Goal: Task Accomplishment & Management: Manage account settings

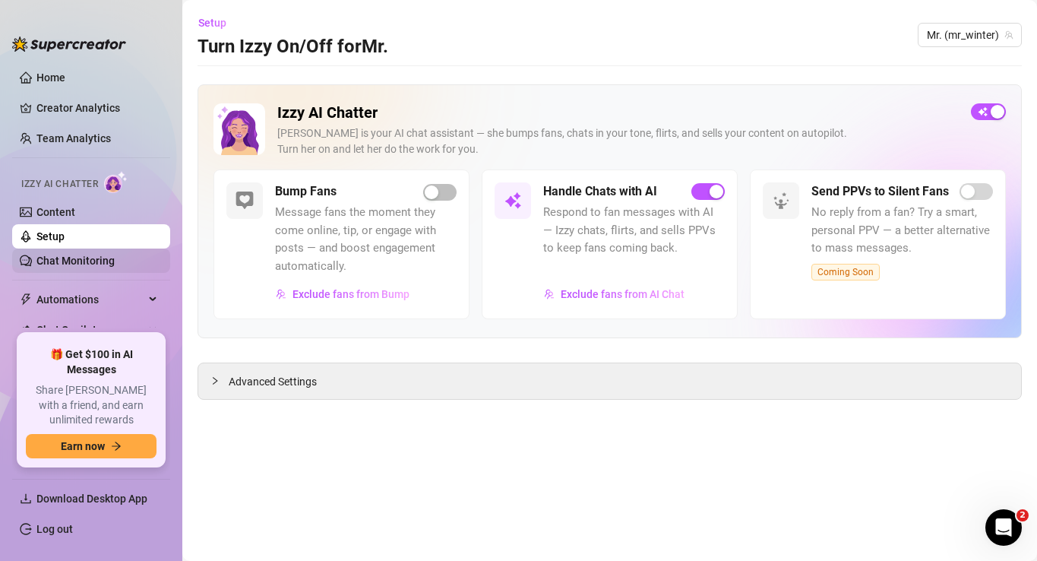
click at [51, 267] on link "Chat Monitoring" at bounding box center [75, 260] width 78 height 12
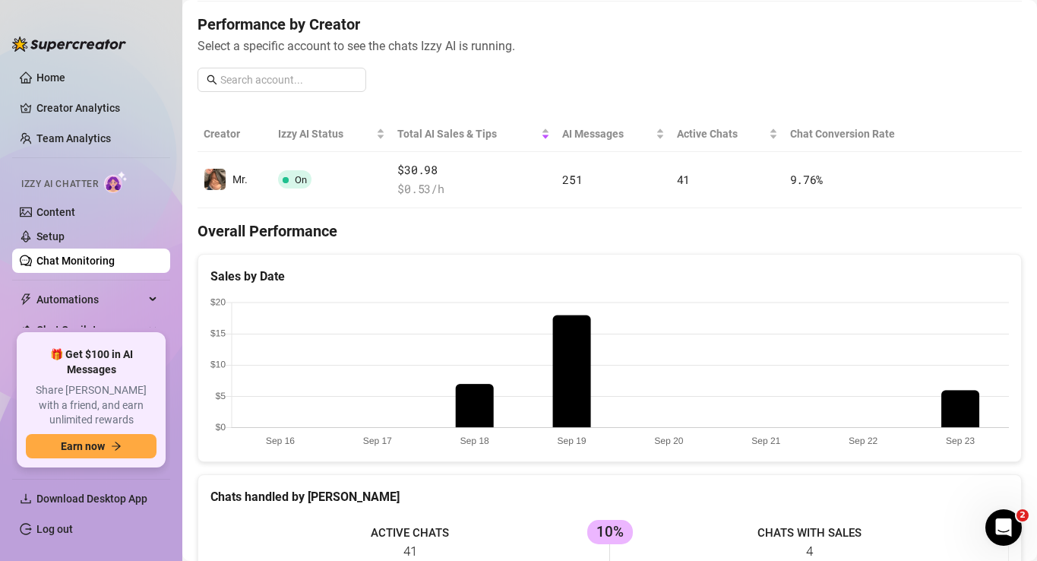
scroll to position [188, 0]
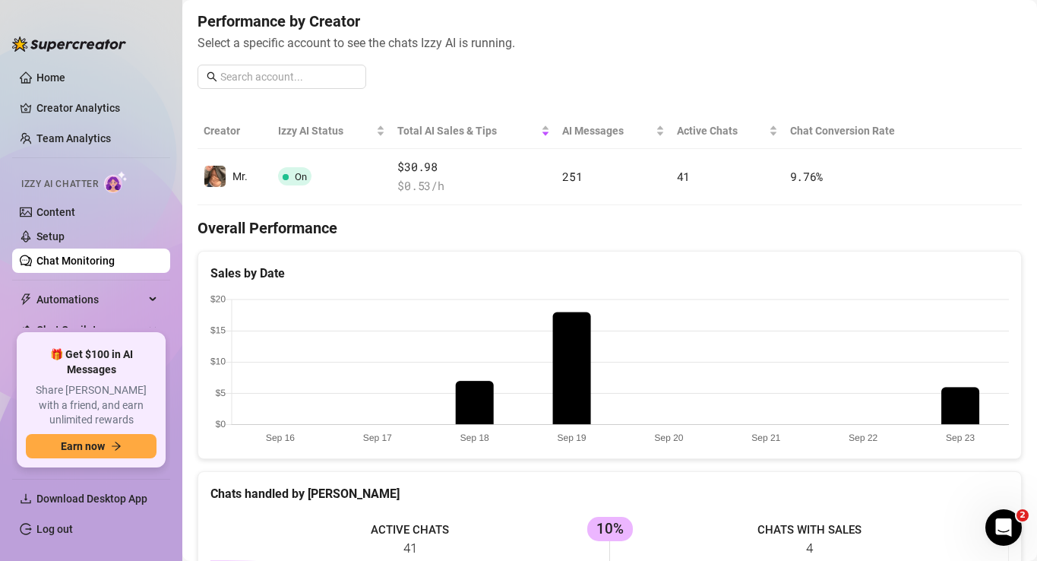
click at [958, 412] on canvas at bounding box center [609, 370] width 798 height 152
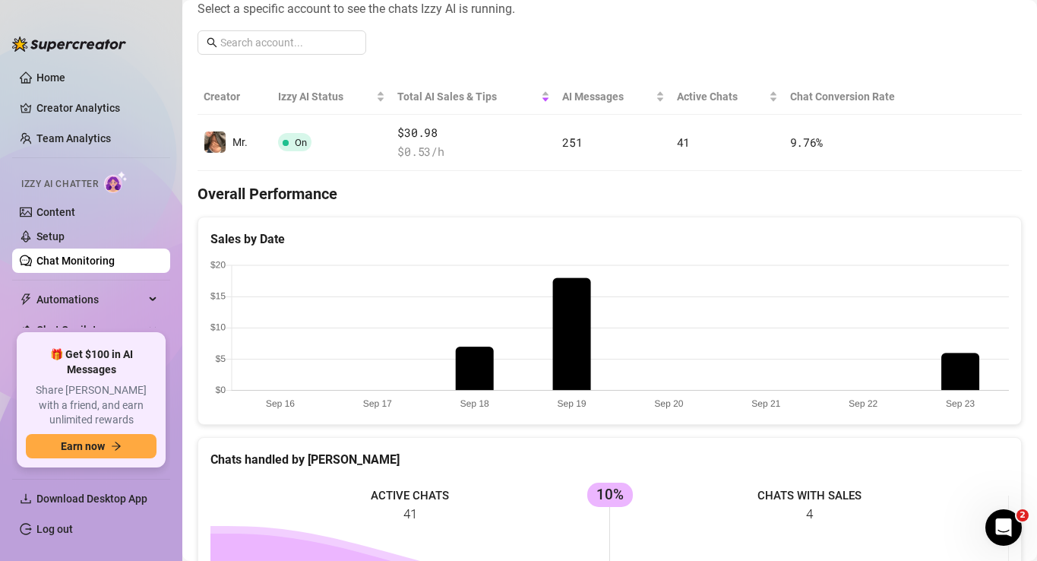
scroll to position [0, 0]
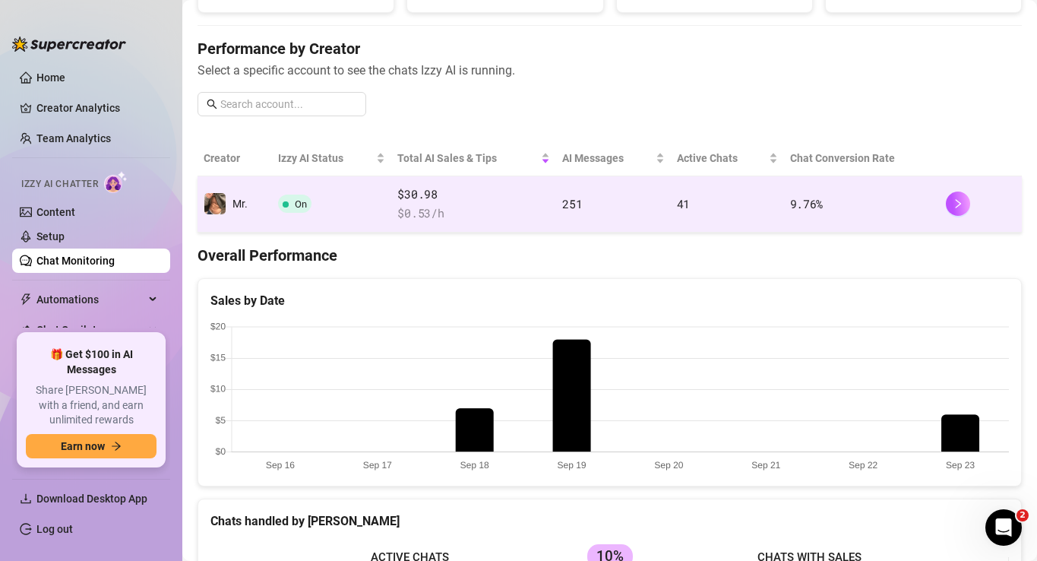
click at [605, 209] on td "251" at bounding box center [613, 204] width 114 height 56
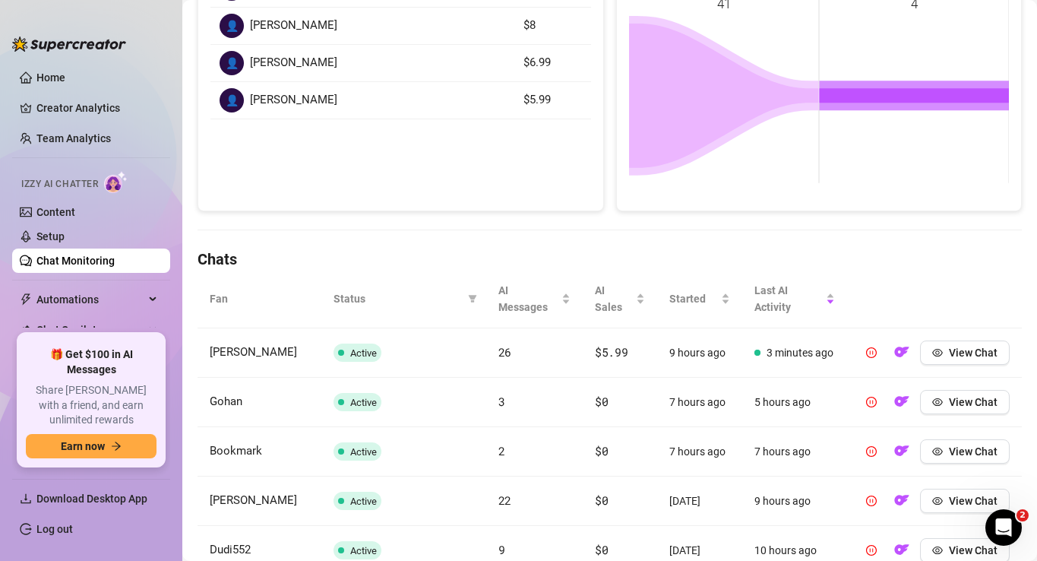
scroll to position [302, 0]
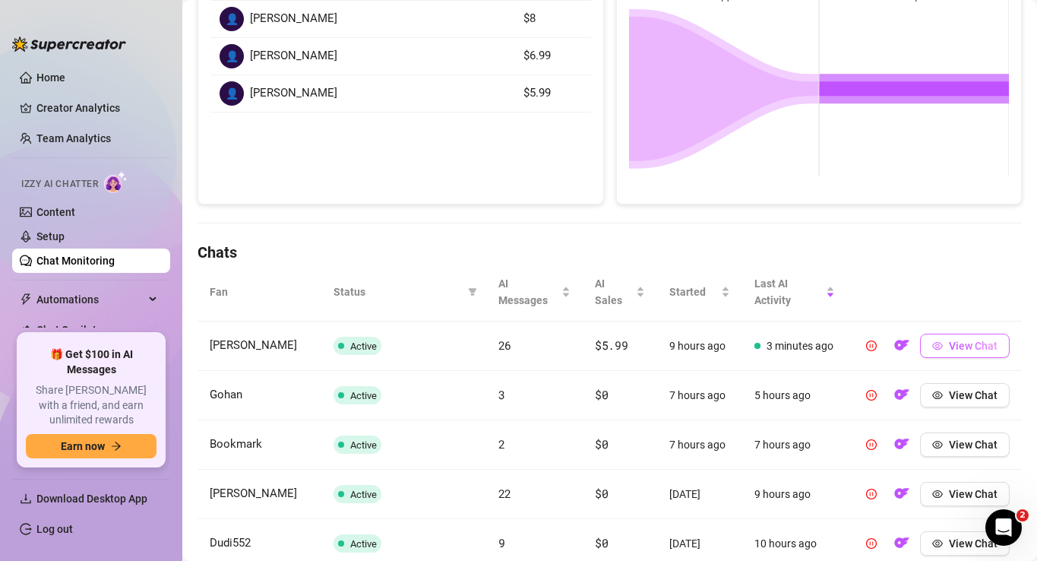
click at [949, 345] on span "View Chat" at bounding box center [973, 345] width 49 height 12
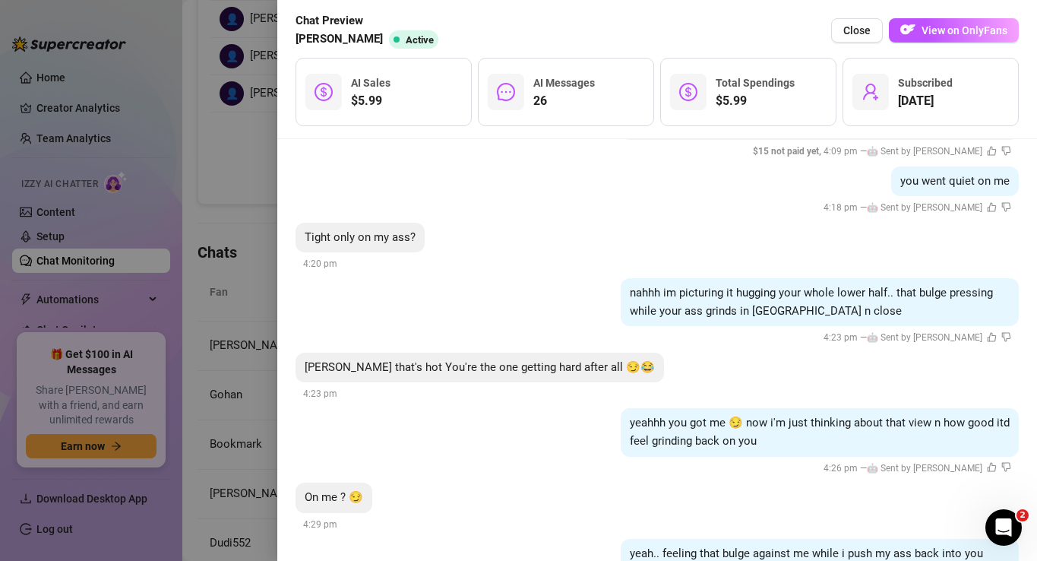
scroll to position [5552, 0]
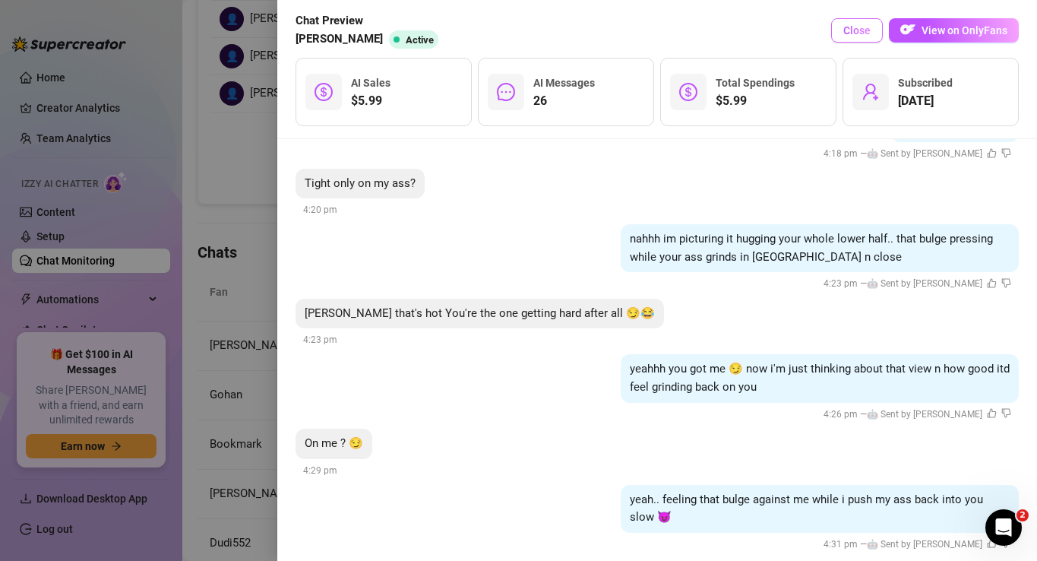
click at [851, 30] on span "Close" at bounding box center [856, 30] width 27 height 12
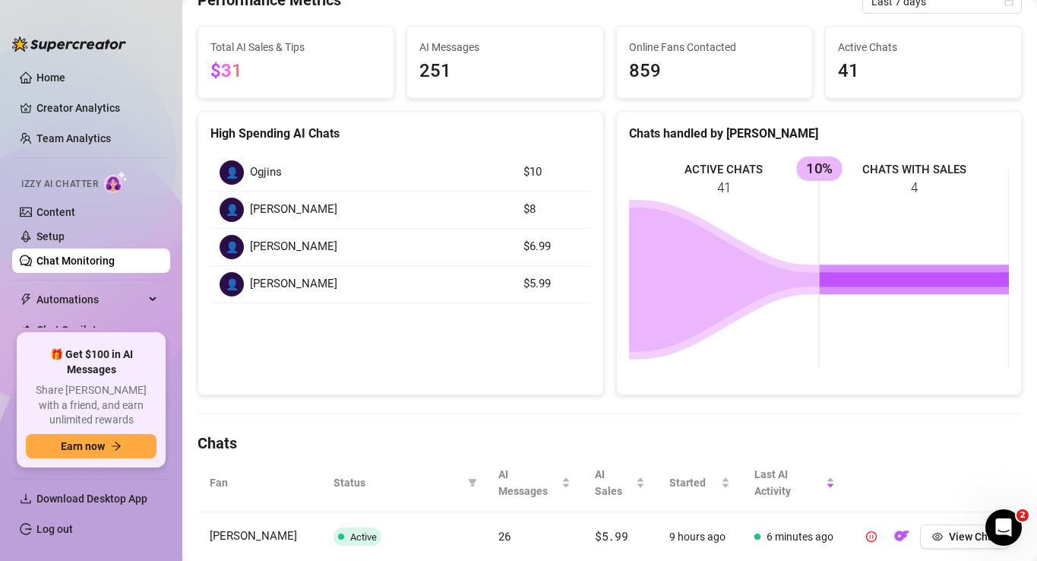
scroll to position [0, 0]
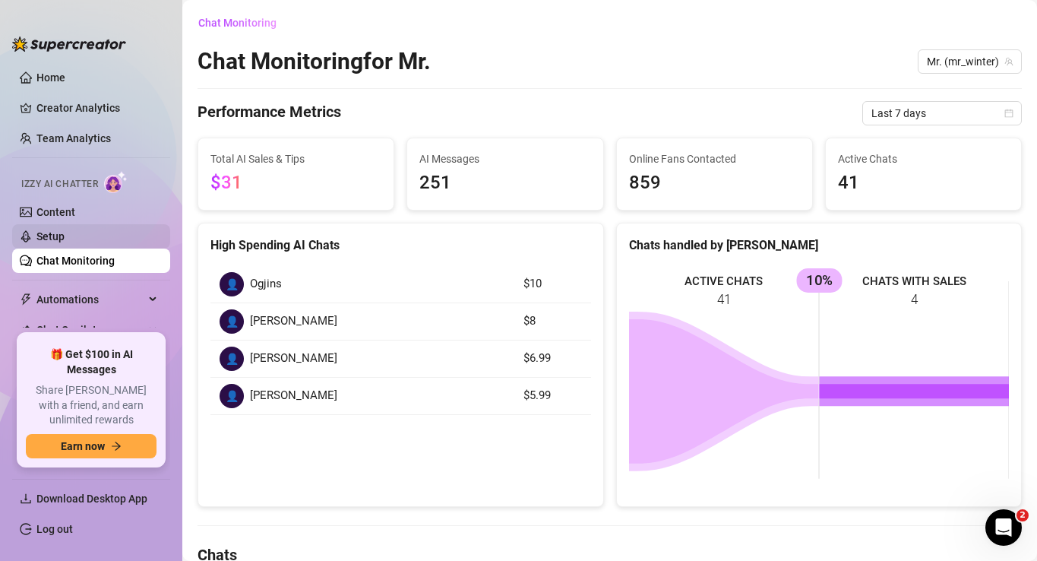
click at [65, 233] on link "Setup" at bounding box center [50, 236] width 28 height 12
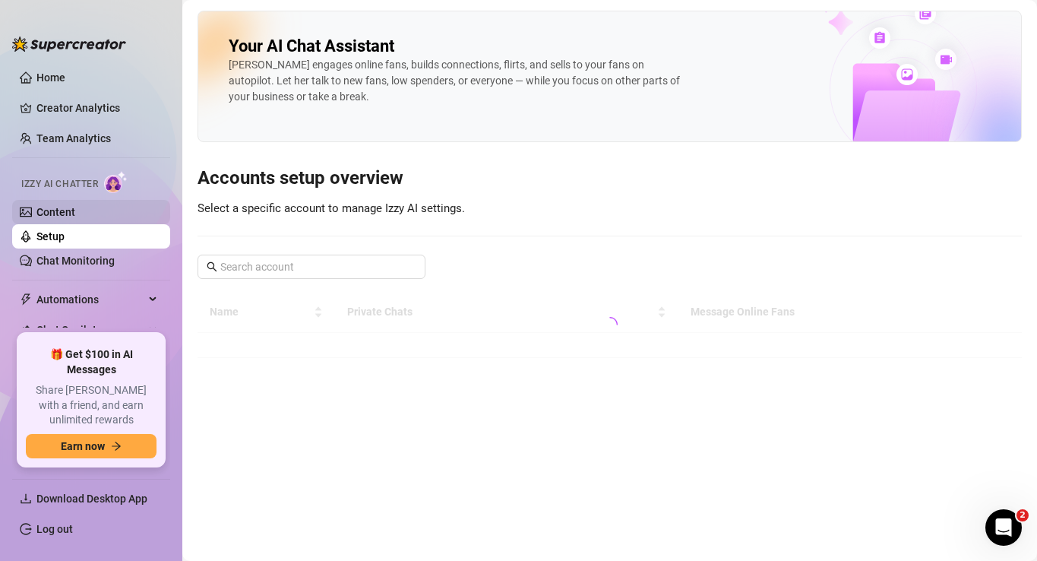
click at [74, 213] on link "Content" at bounding box center [55, 212] width 39 height 12
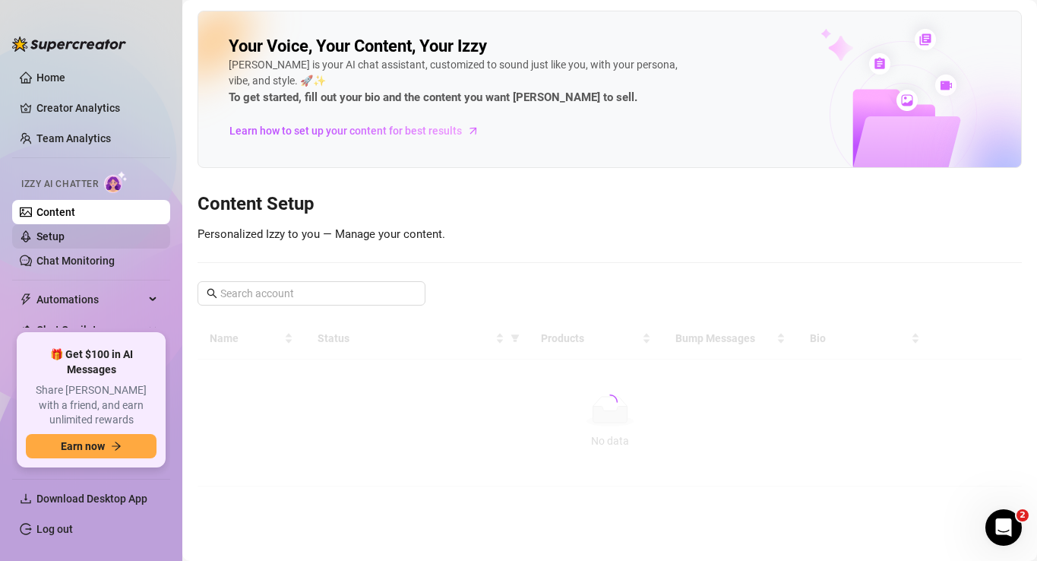
click at [65, 233] on link "Setup" at bounding box center [50, 236] width 28 height 12
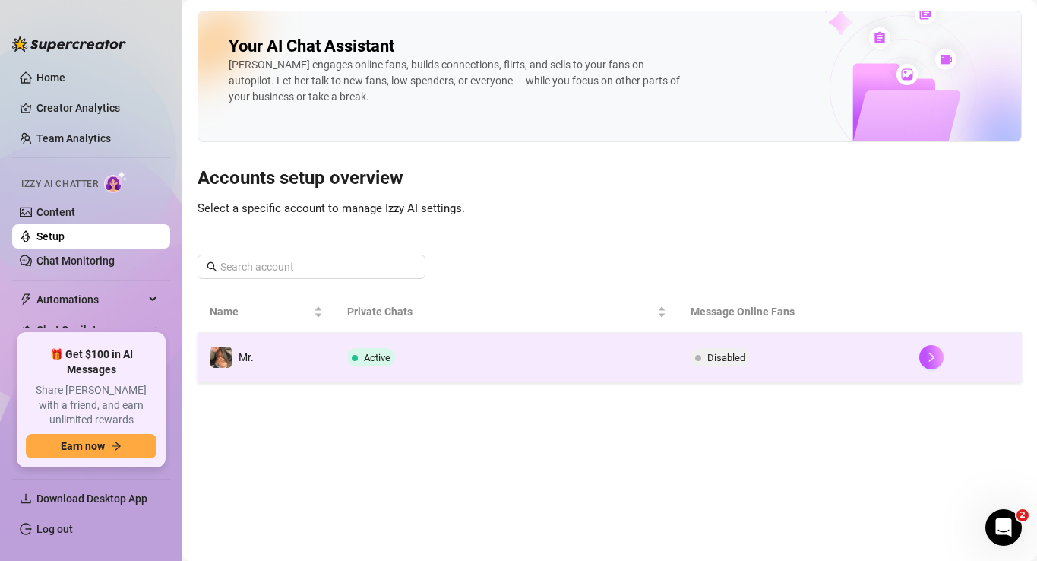
click at [449, 371] on td "Active" at bounding box center [506, 357] width 343 height 49
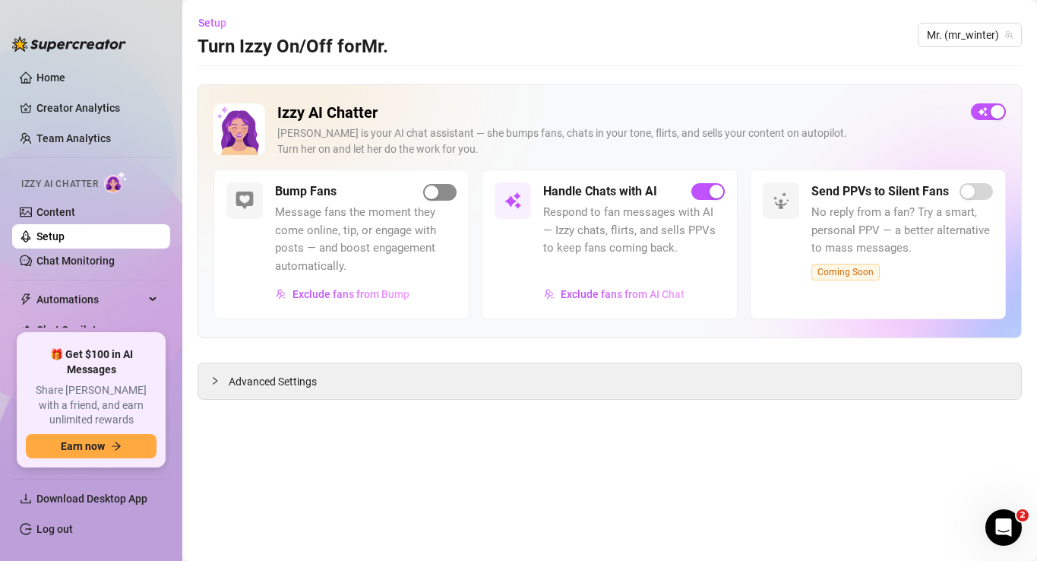
click at [432, 185] on div "button" at bounding box center [432, 192] width 14 height 14
